Goal: Register for event/course

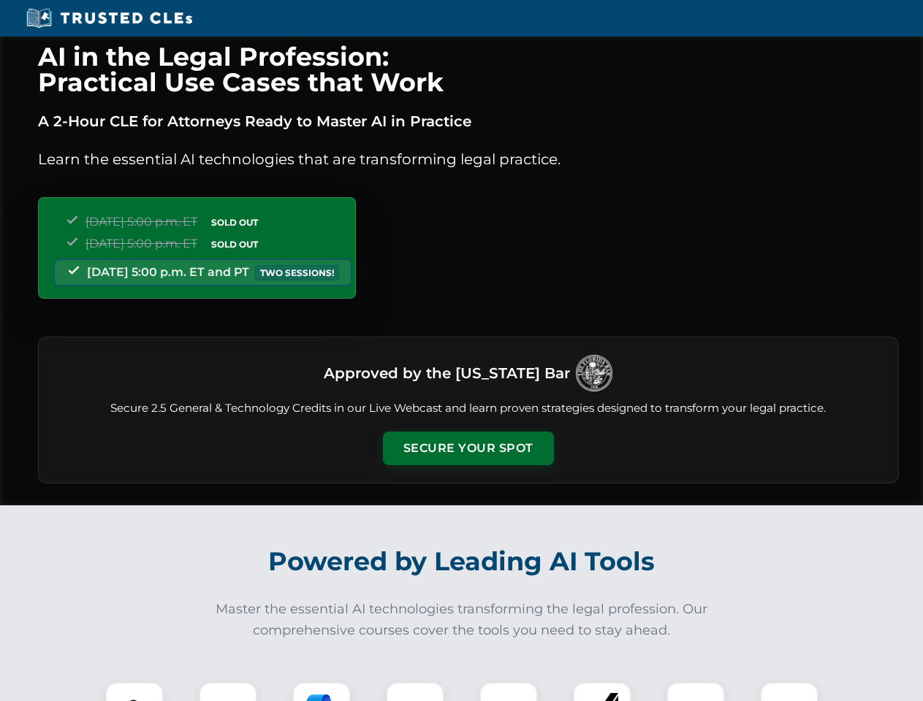
click at [468, 449] on button "Secure Your Spot" at bounding box center [468, 449] width 171 height 34
click at [134, 692] on img at bounding box center [134, 711] width 42 height 42
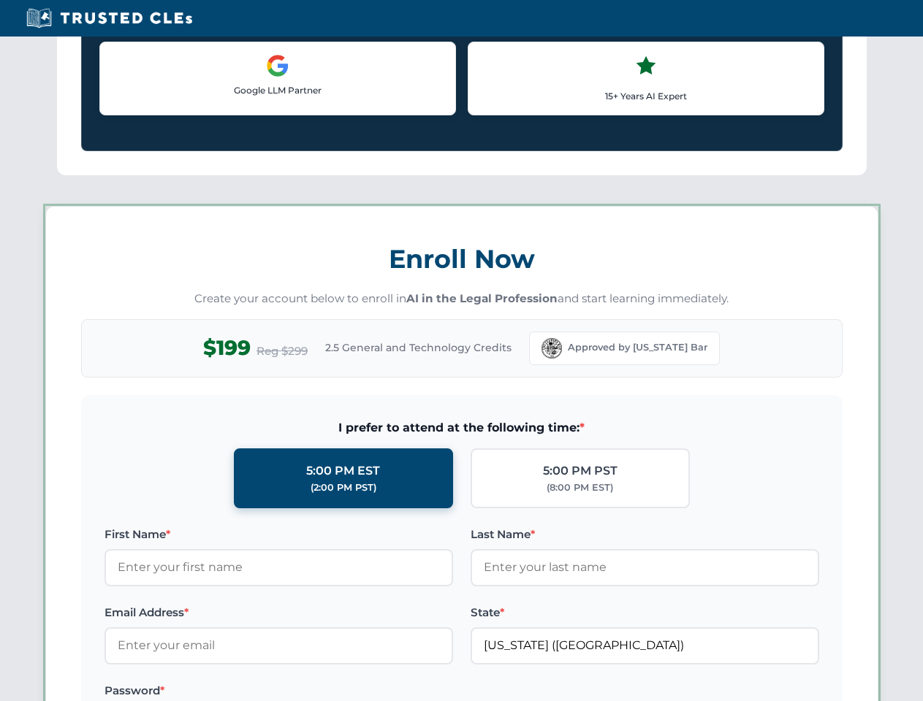
click at [321, 692] on label "Password *" at bounding box center [278, 691] width 348 height 18
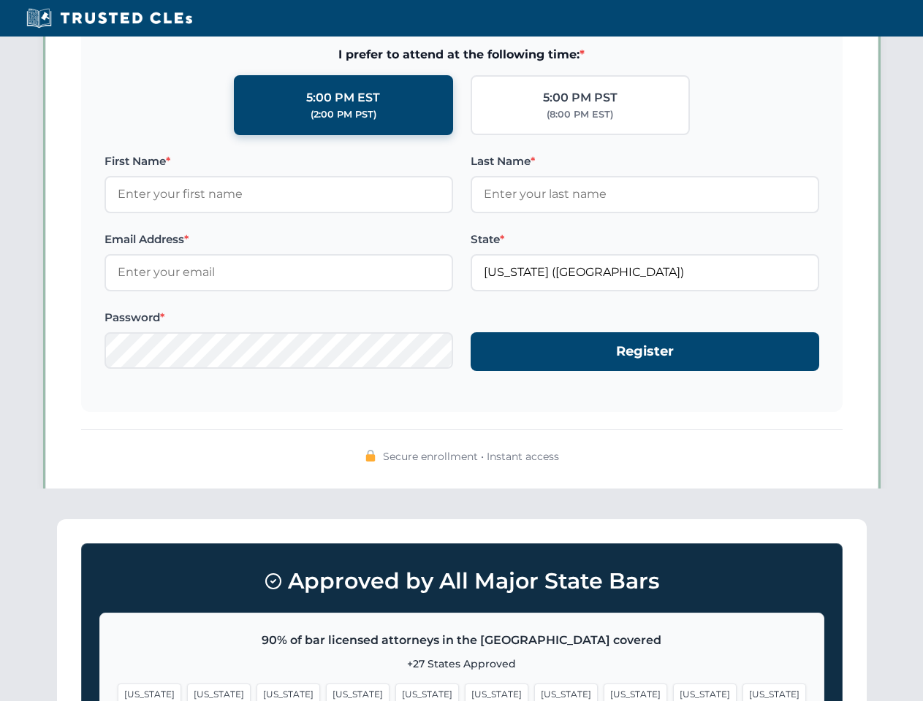
click at [673, 692] on span "[US_STATE]" at bounding box center [705, 694] width 64 height 21
